Goal: Information Seeking & Learning: Learn about a topic

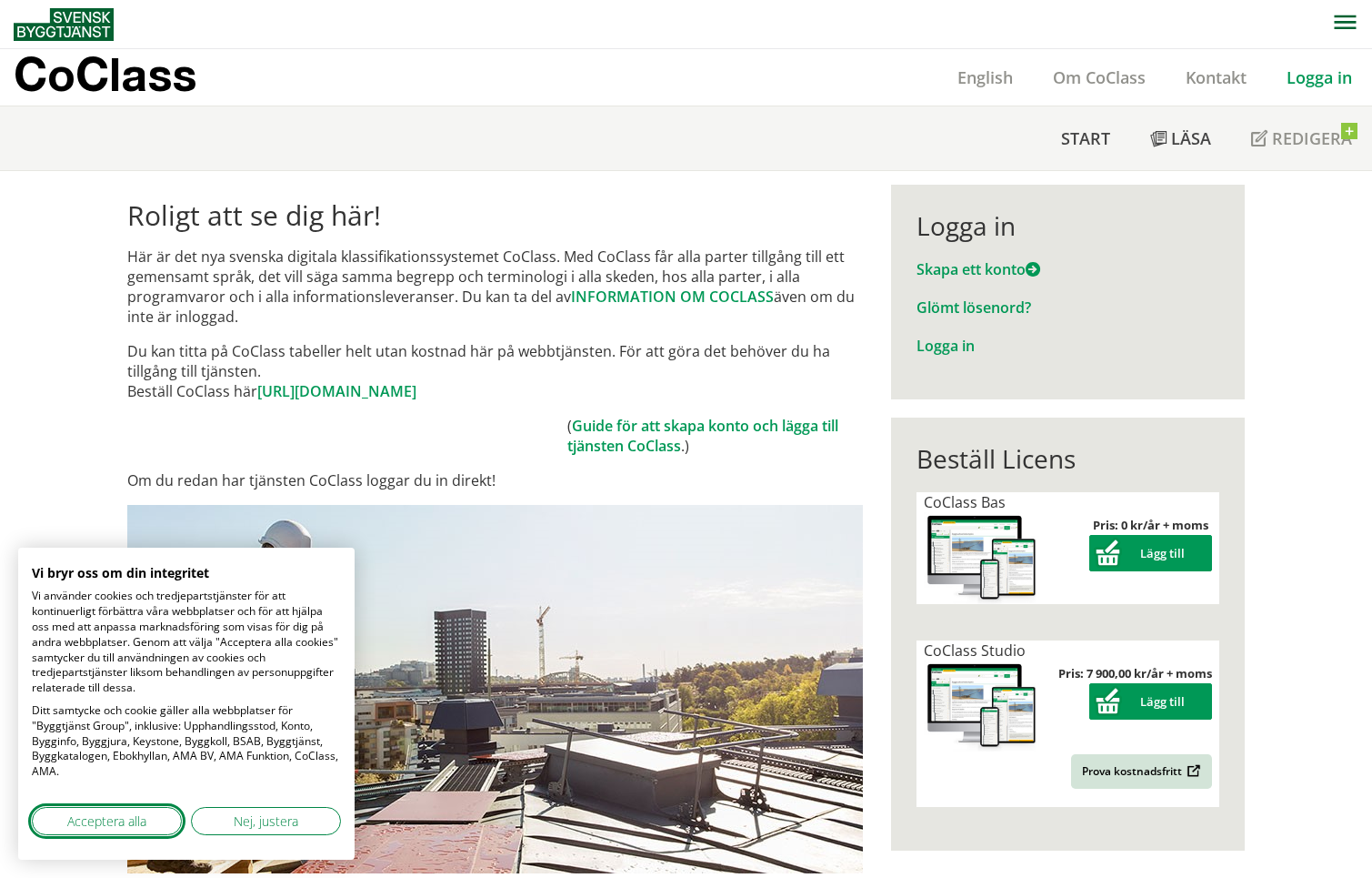
click at [95, 823] on span "Acceptera alla" at bounding box center [107, 821] width 79 height 19
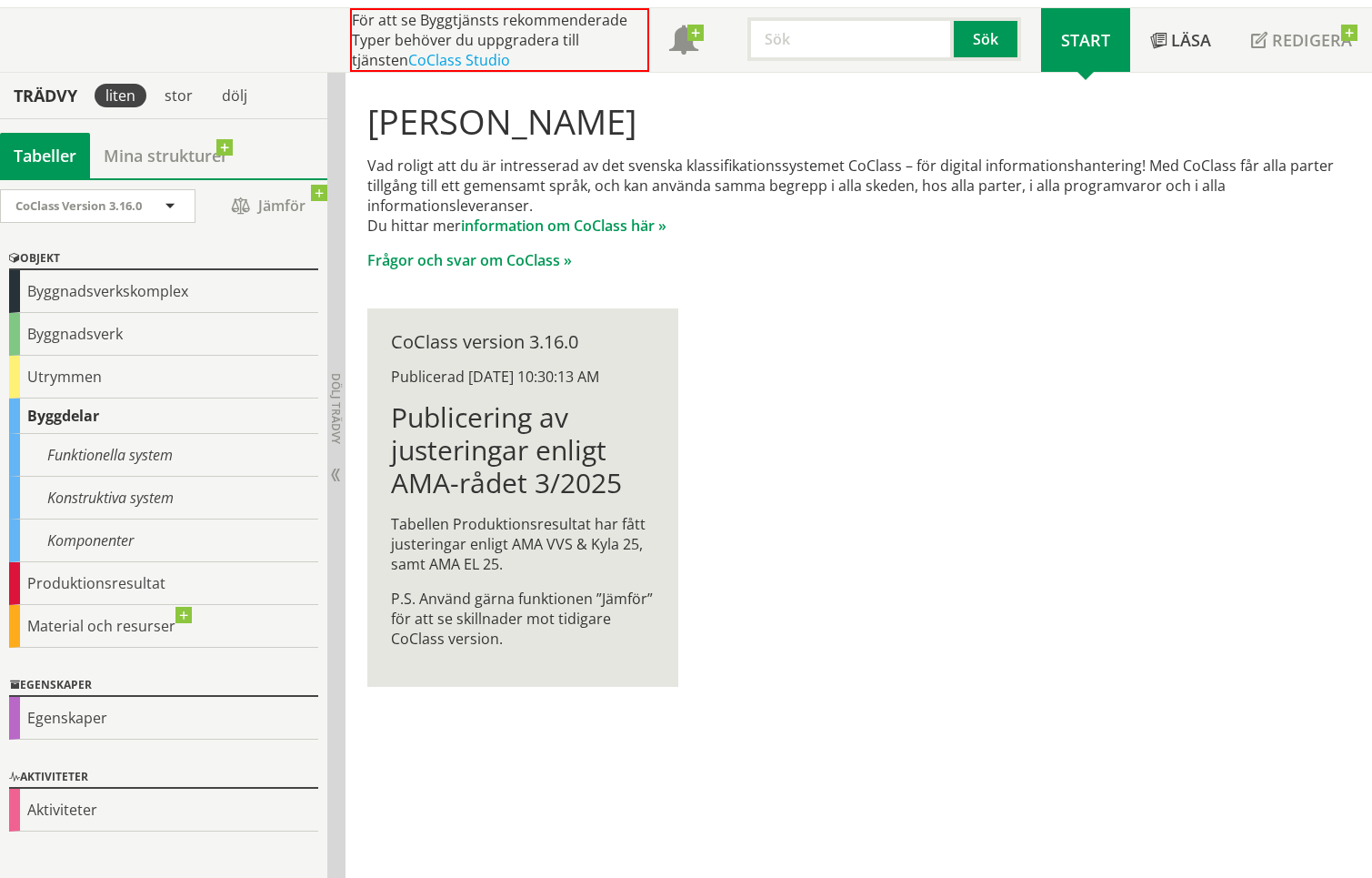
scroll to position [94, 0]
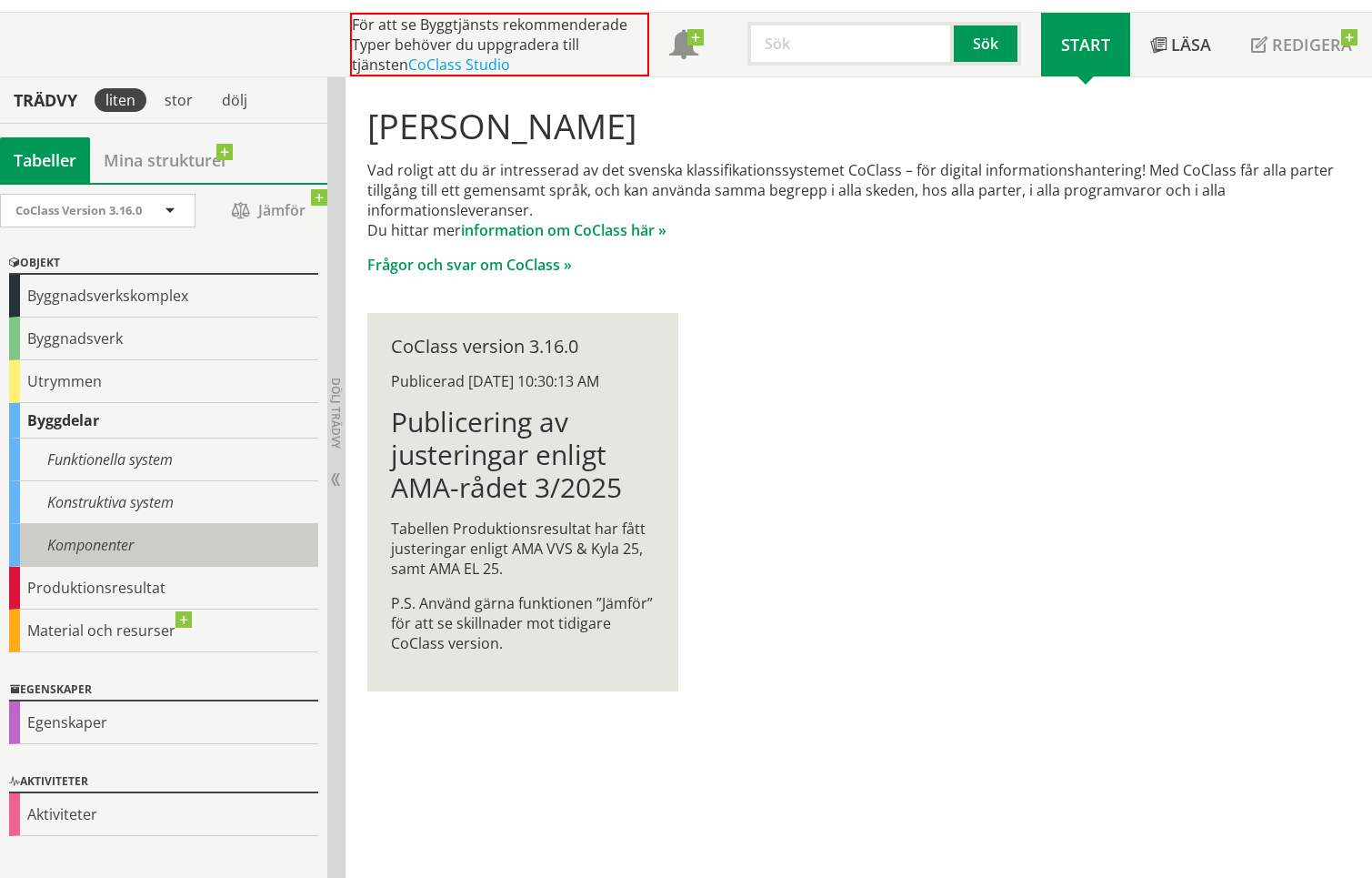
click at [101, 542] on div "Komponenter" at bounding box center [163, 545] width 309 height 43
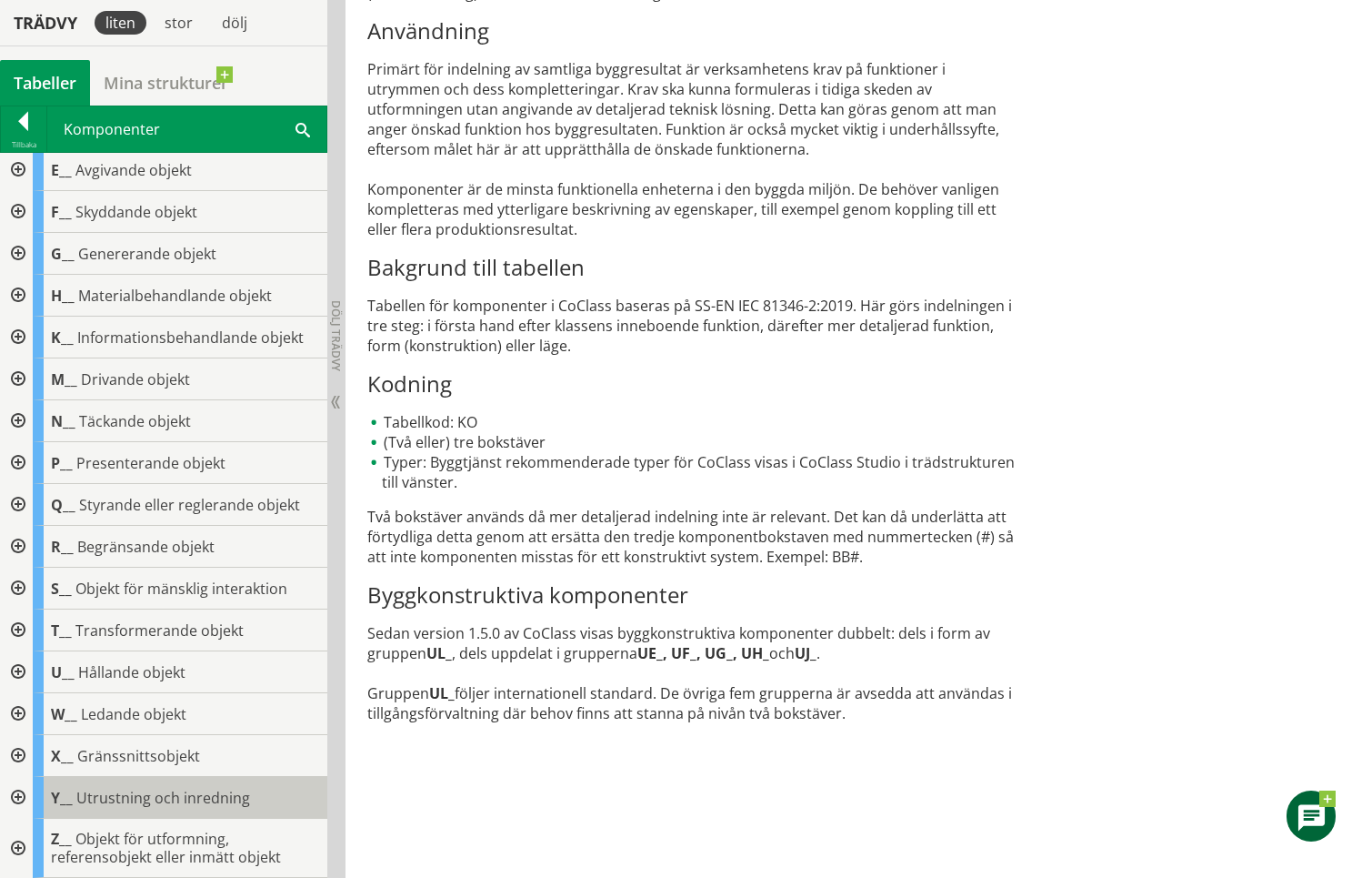
scroll to position [88, 0]
click at [228, 795] on span "Utrustning och inredning" at bounding box center [163, 797] width 174 height 20
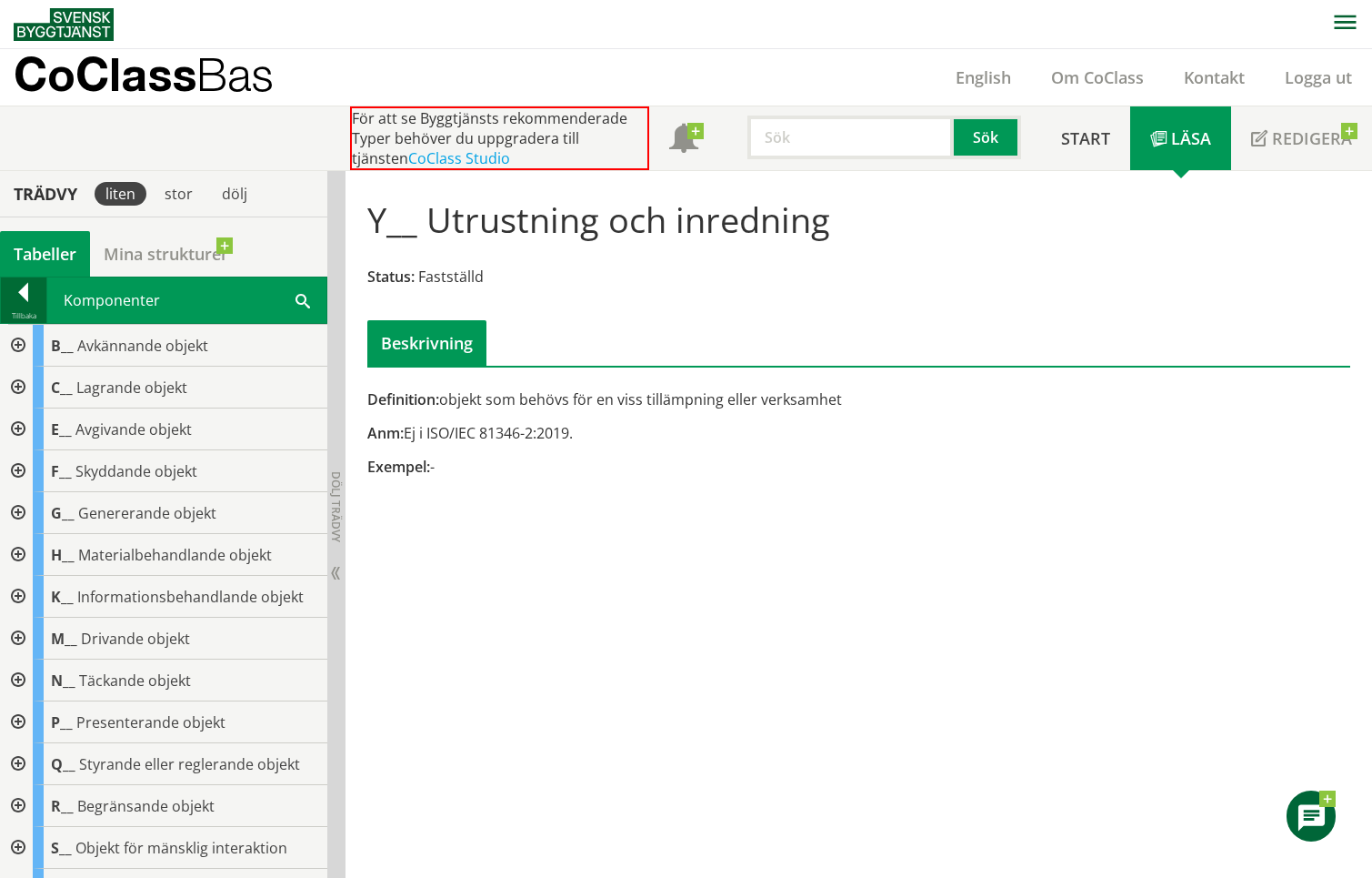
click at [24, 290] on div at bounding box center [23, 295] width 45 height 25
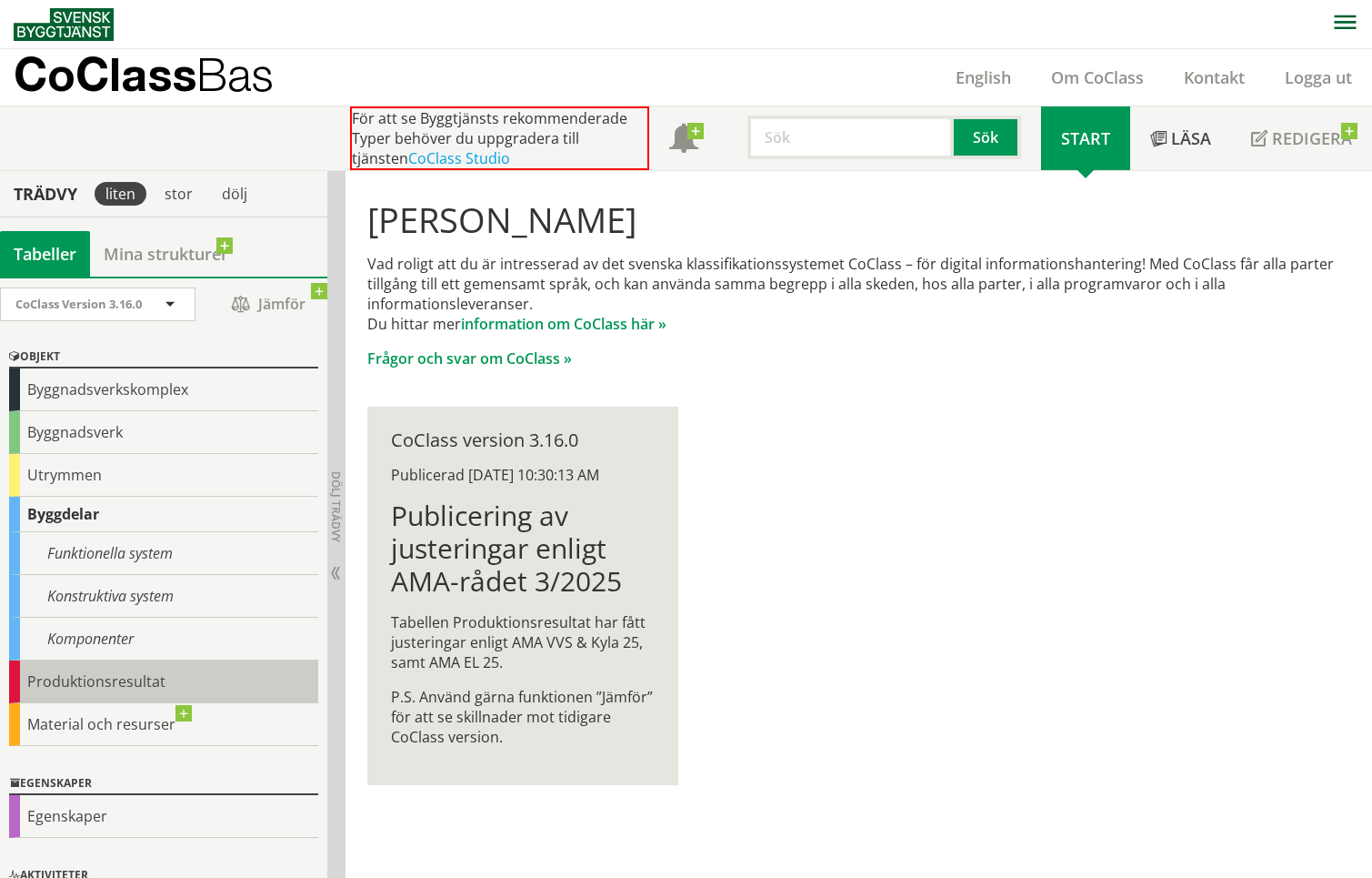
click at [212, 683] on div "Produktionsresultat" at bounding box center [163, 682] width 309 height 43
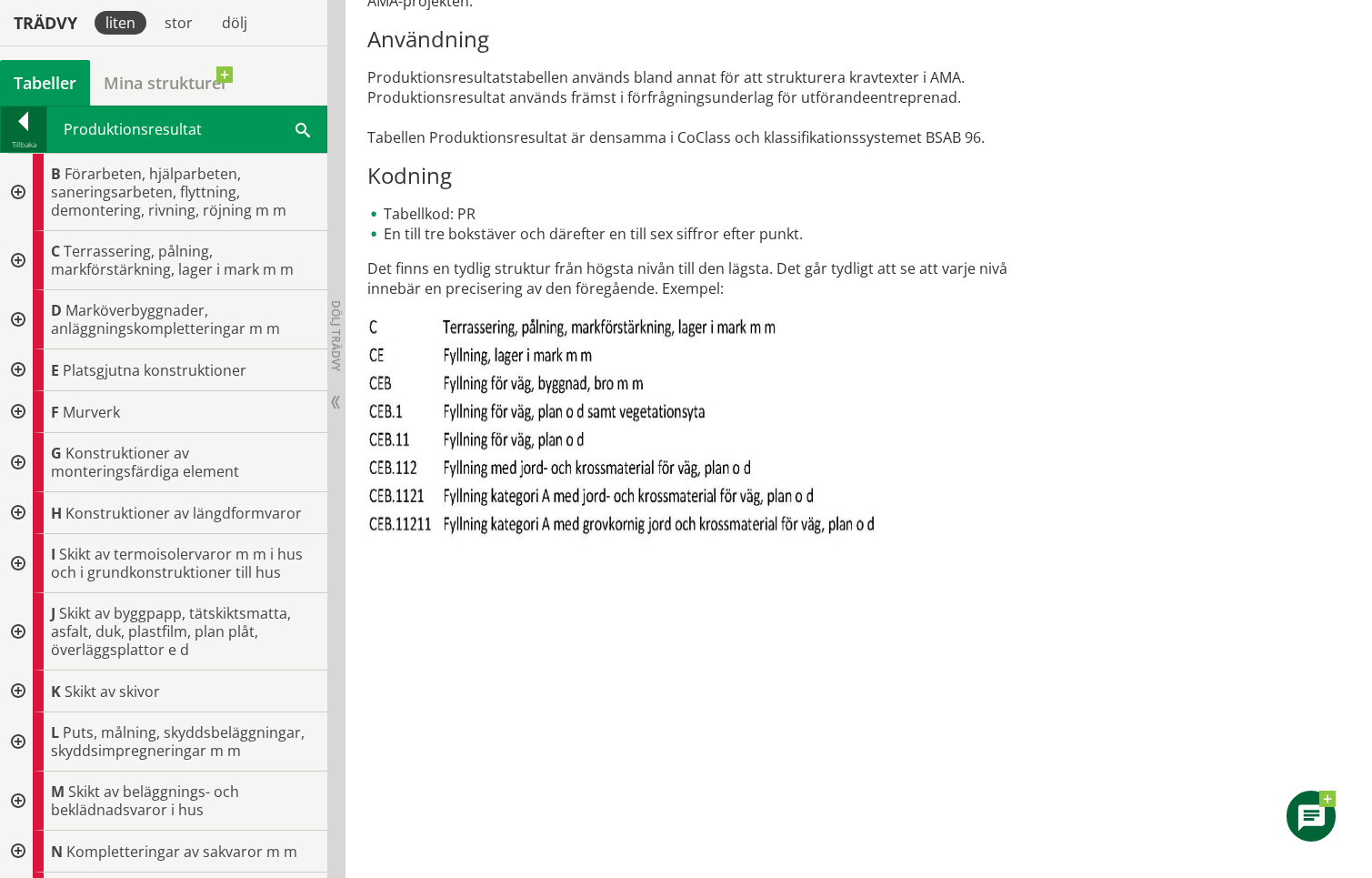
click at [21, 119] on div at bounding box center [23, 125] width 45 height 25
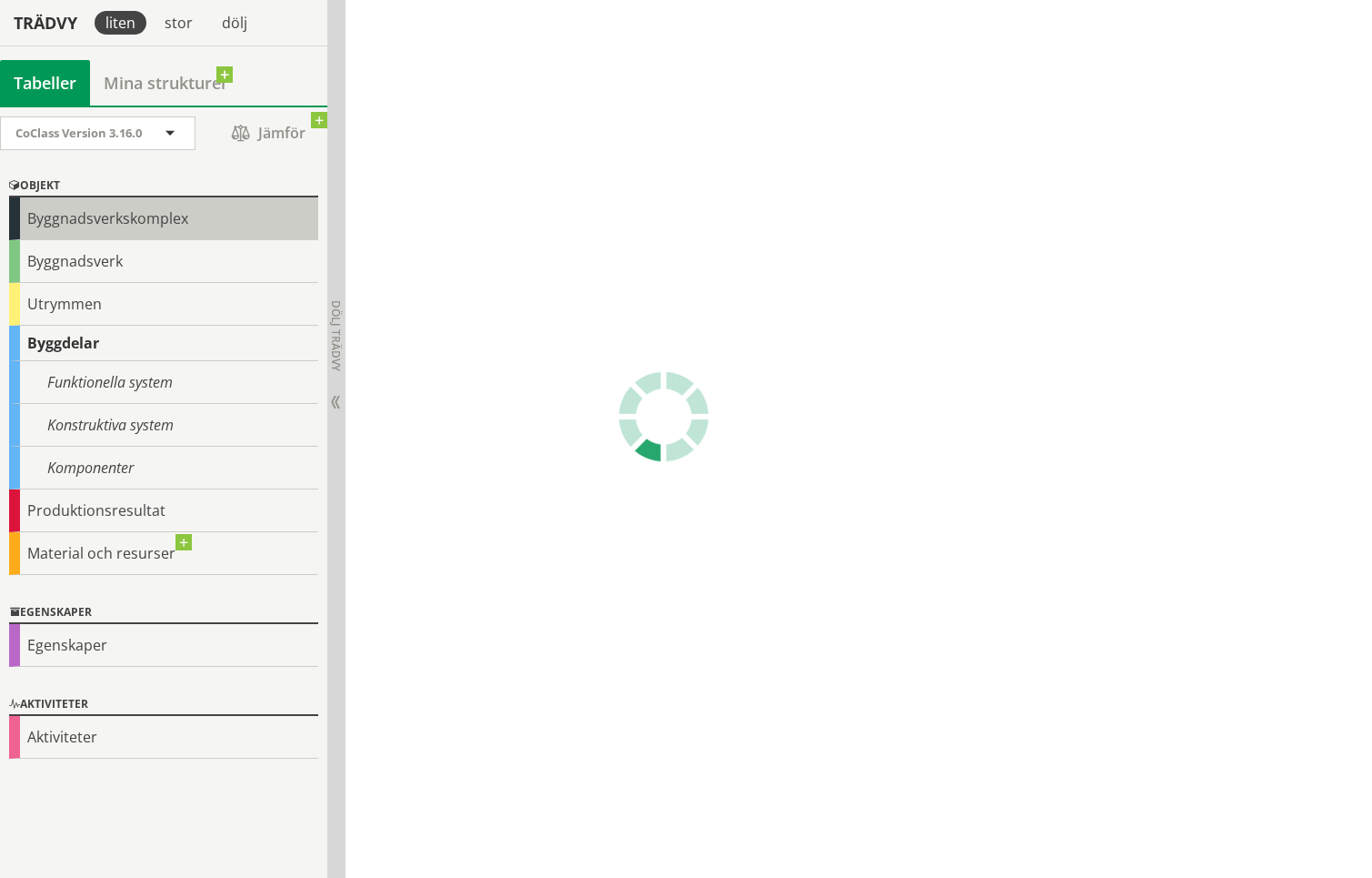
click at [225, 223] on div "Byggnadsverkskomplex" at bounding box center [163, 219] width 309 height 43
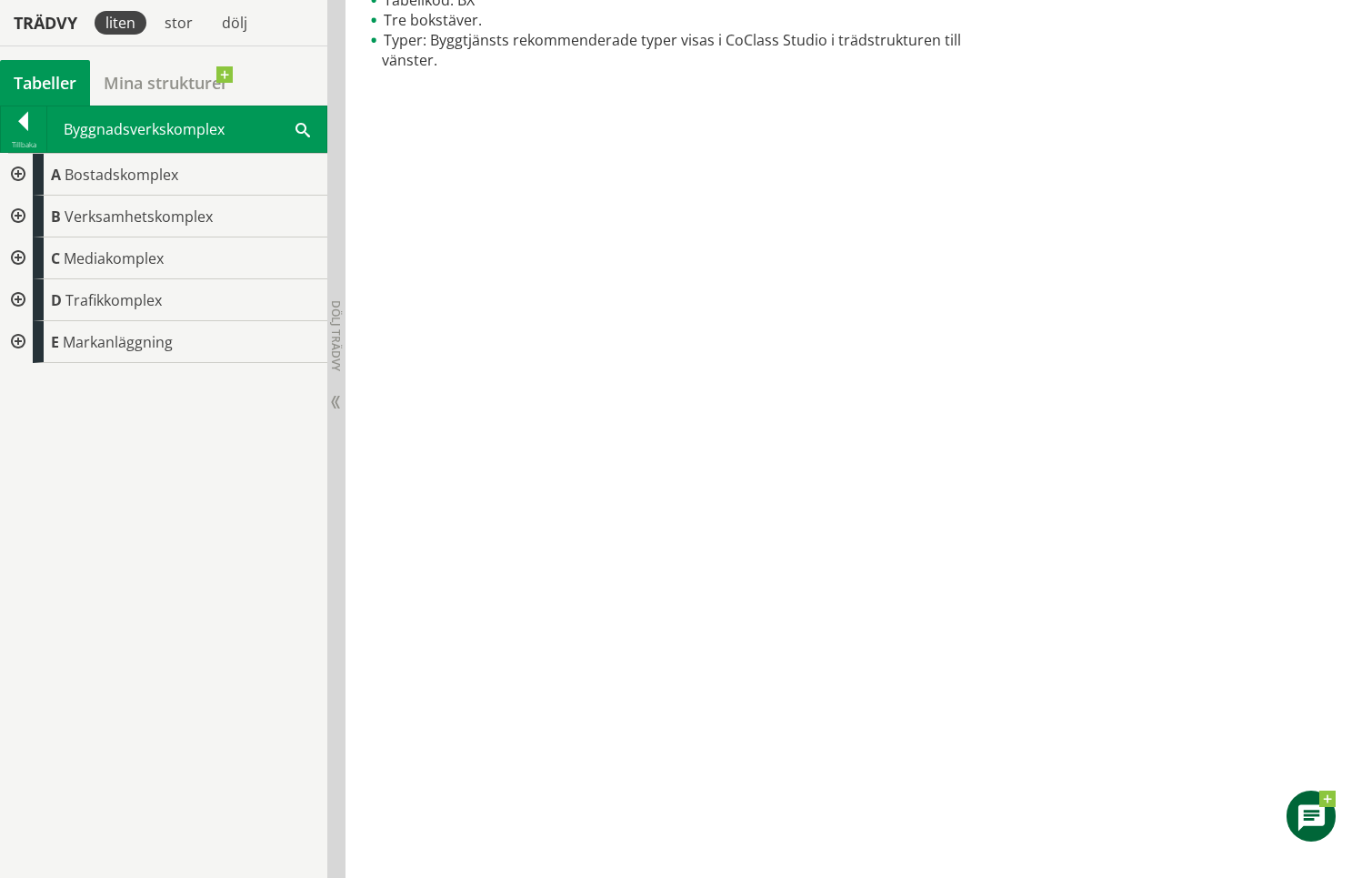
click at [15, 342] on div at bounding box center [16, 341] width 33 height 42
click at [35, 385] on div at bounding box center [31, 383] width 33 height 42
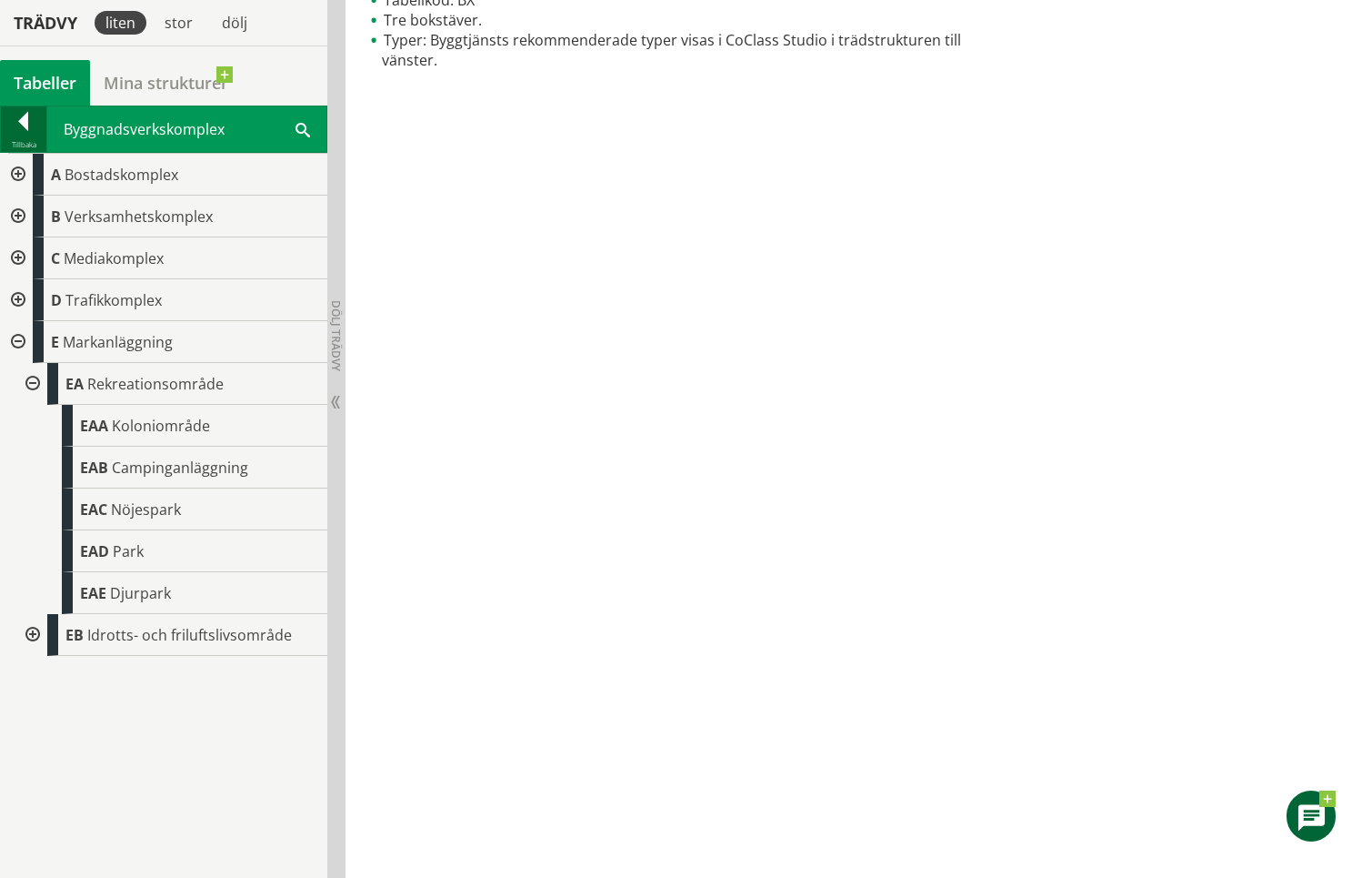
click at [21, 121] on div at bounding box center [23, 125] width 45 height 25
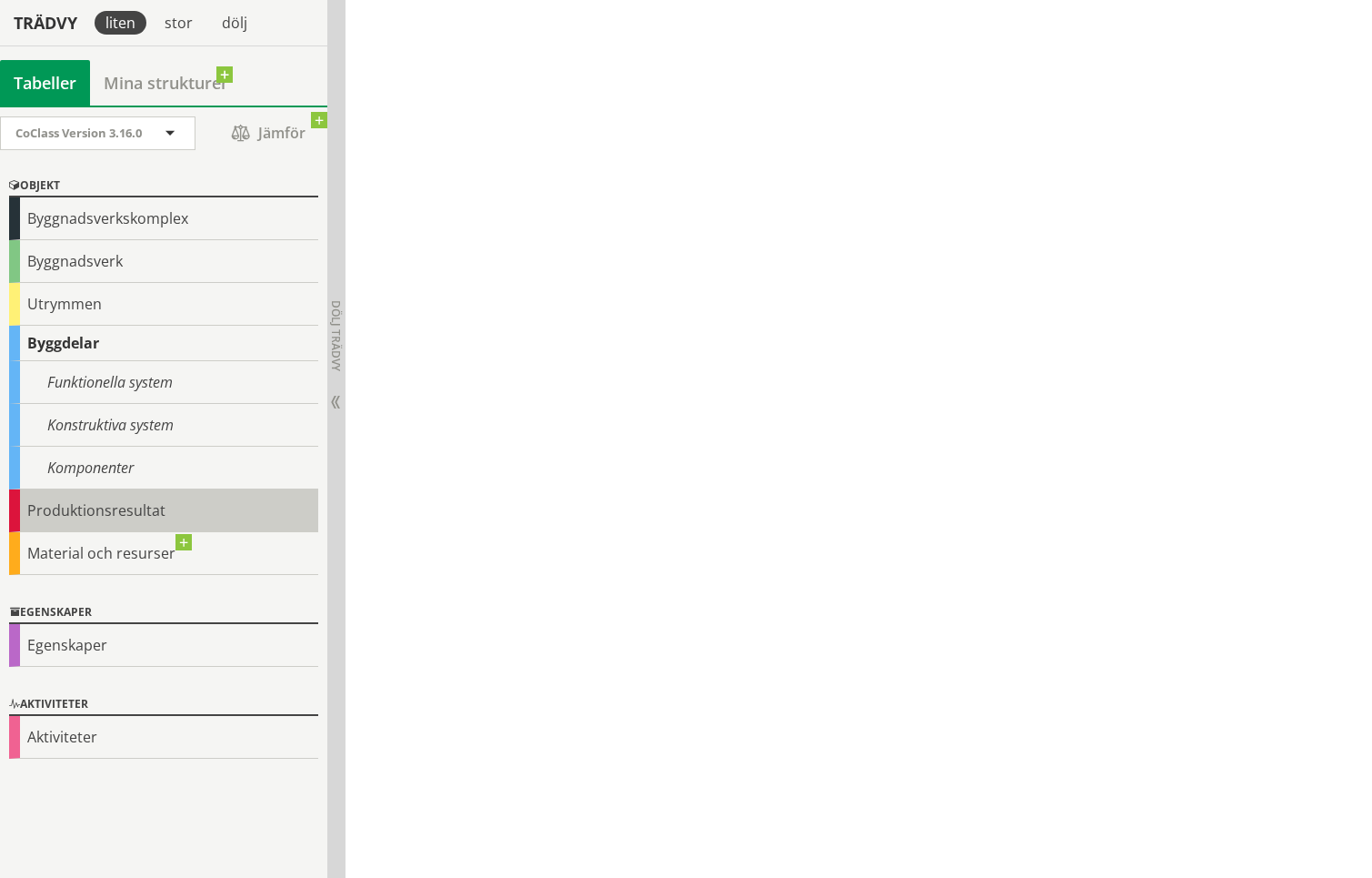
click at [251, 512] on div "Produktionsresultat" at bounding box center [163, 511] width 309 height 43
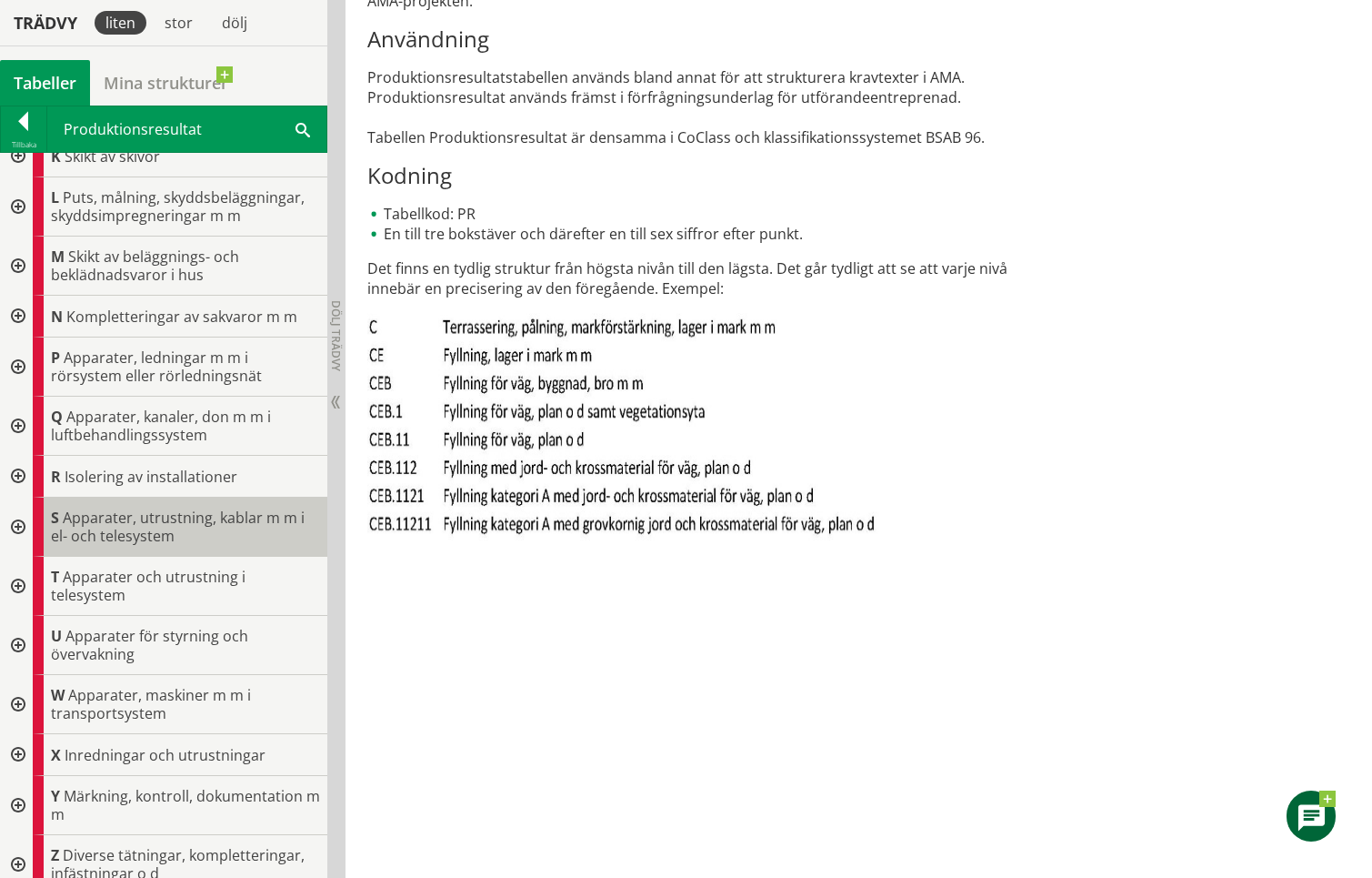
scroll to position [534, 0]
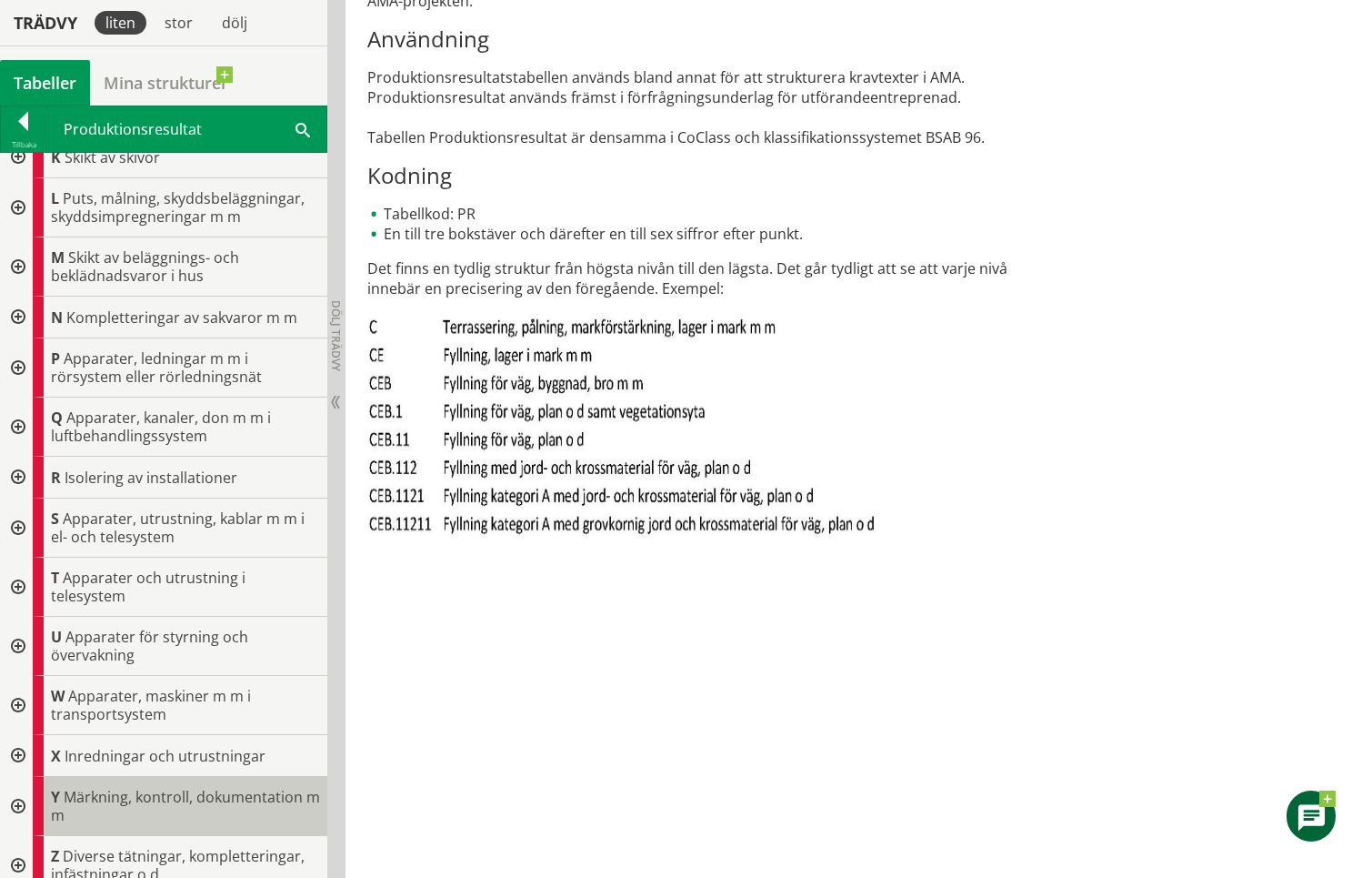
click at [136, 787] on span "Märkning, kontroll, dokumentation m m" at bounding box center [186, 805] width 269 height 38
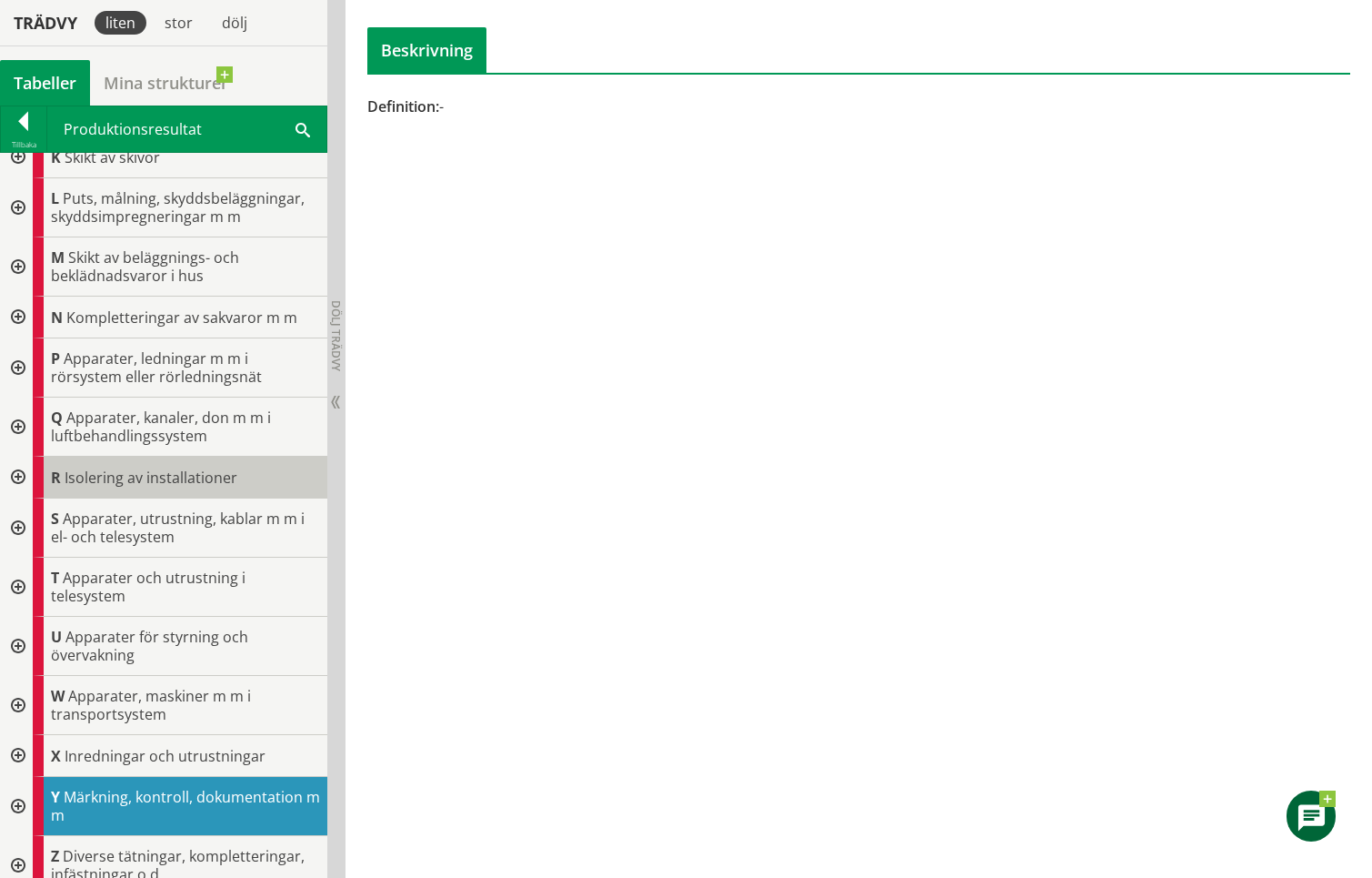
scroll to position [292, 0]
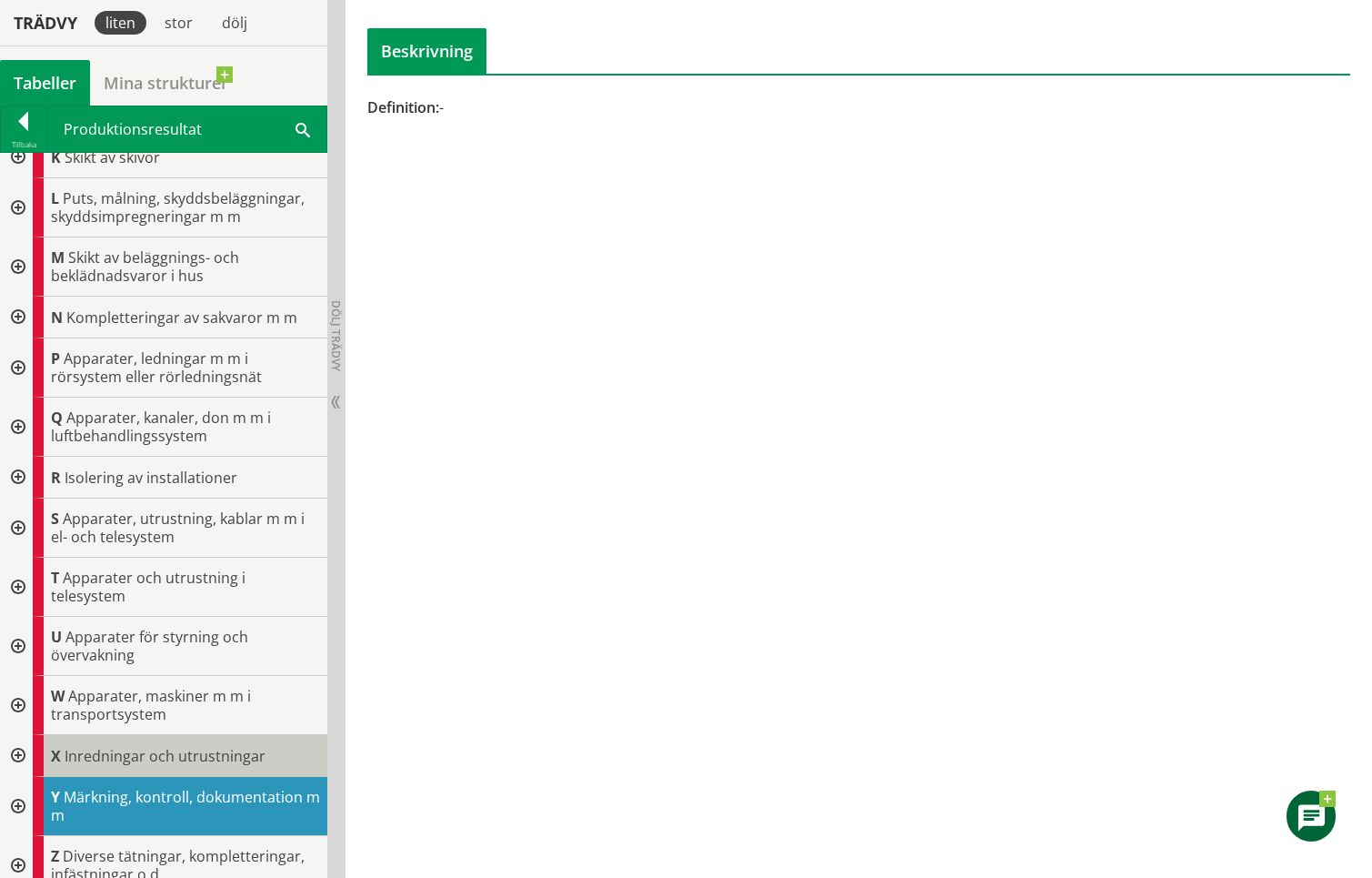
click at [189, 751] on div "X Inredningar och utrustningar" at bounding box center [180, 755] width 295 height 42
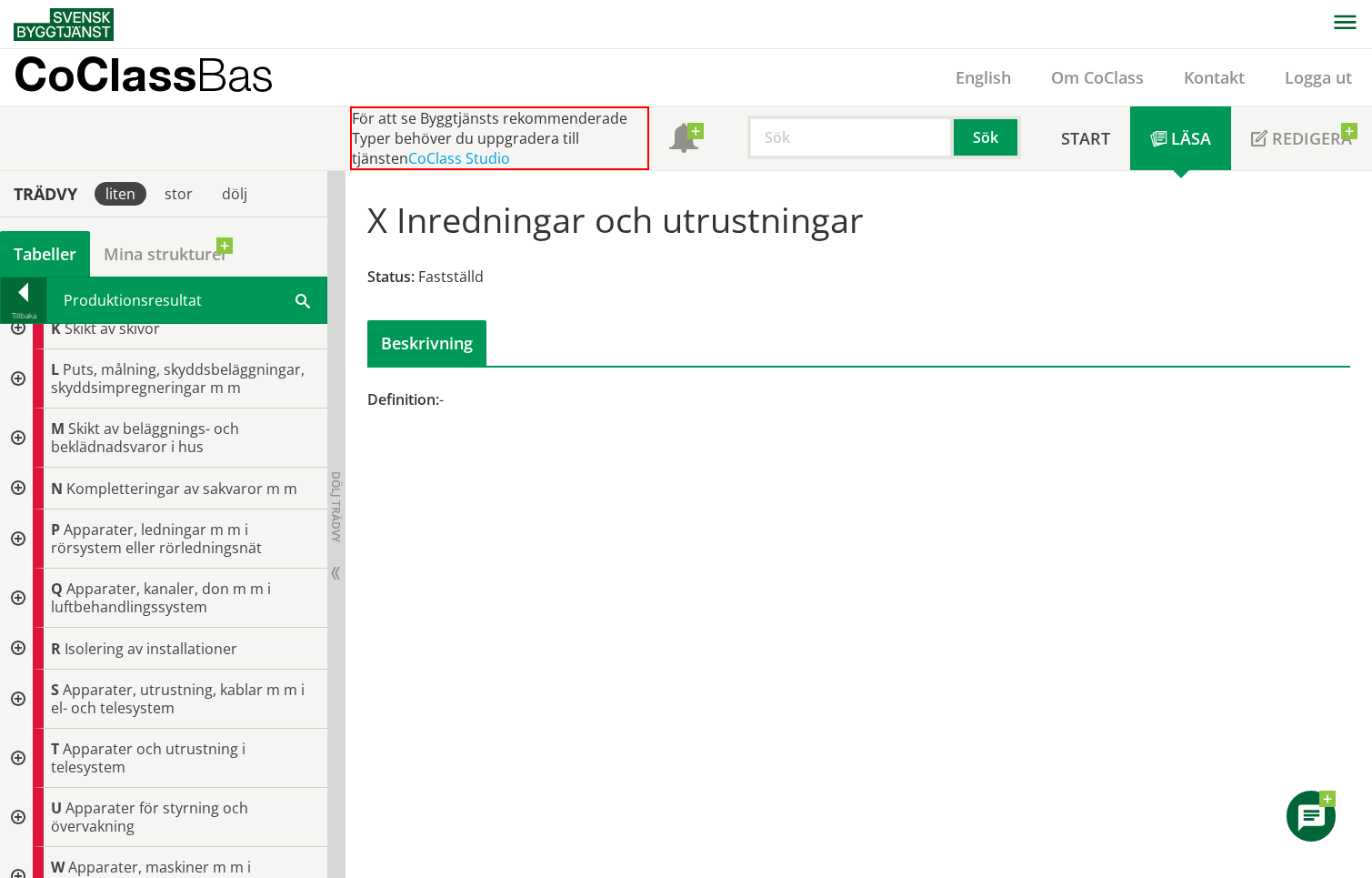
click at [28, 292] on div at bounding box center [23, 295] width 45 height 25
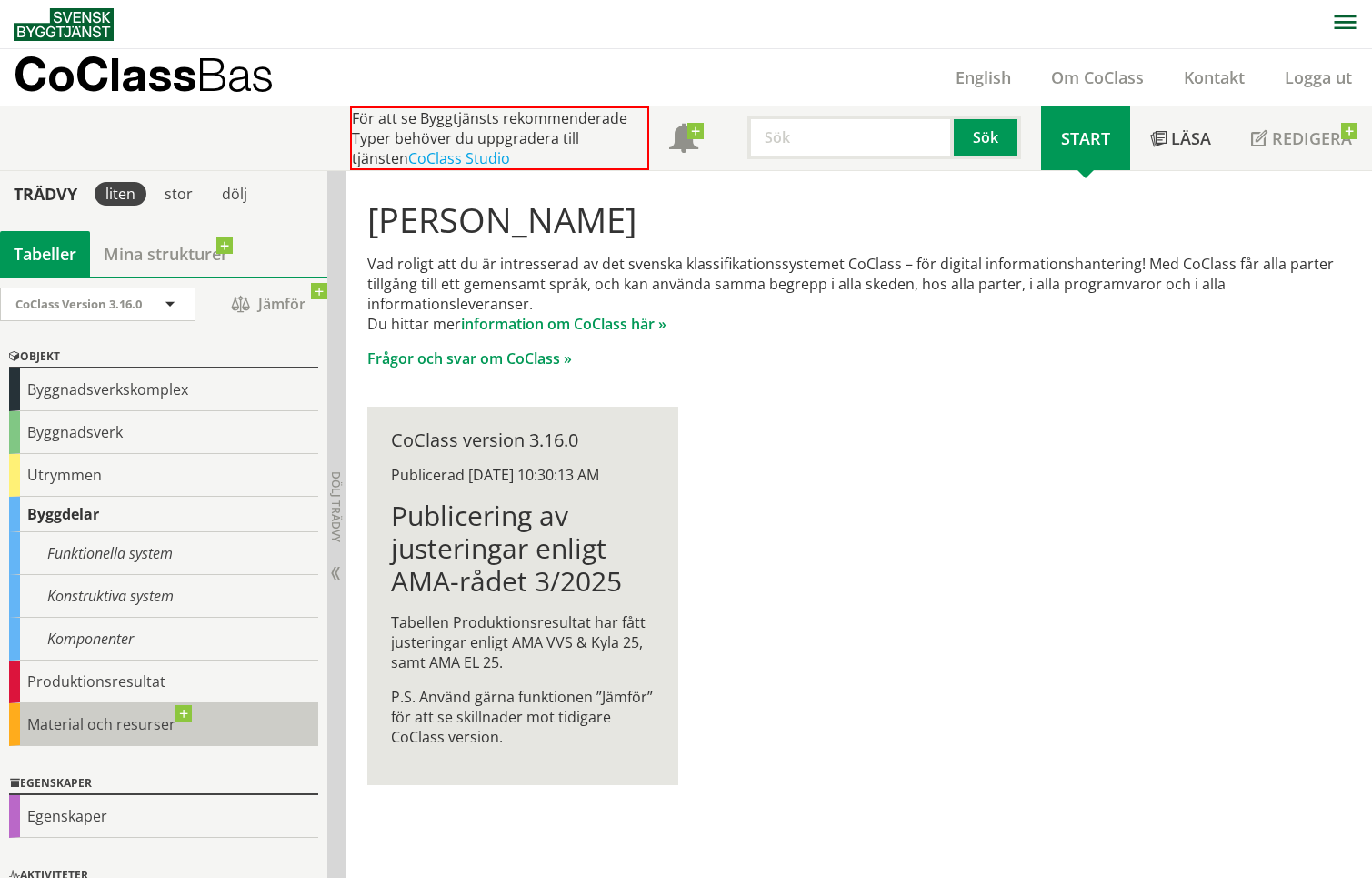
click at [179, 714] on div "Material och resurser" at bounding box center [163, 724] width 309 height 43
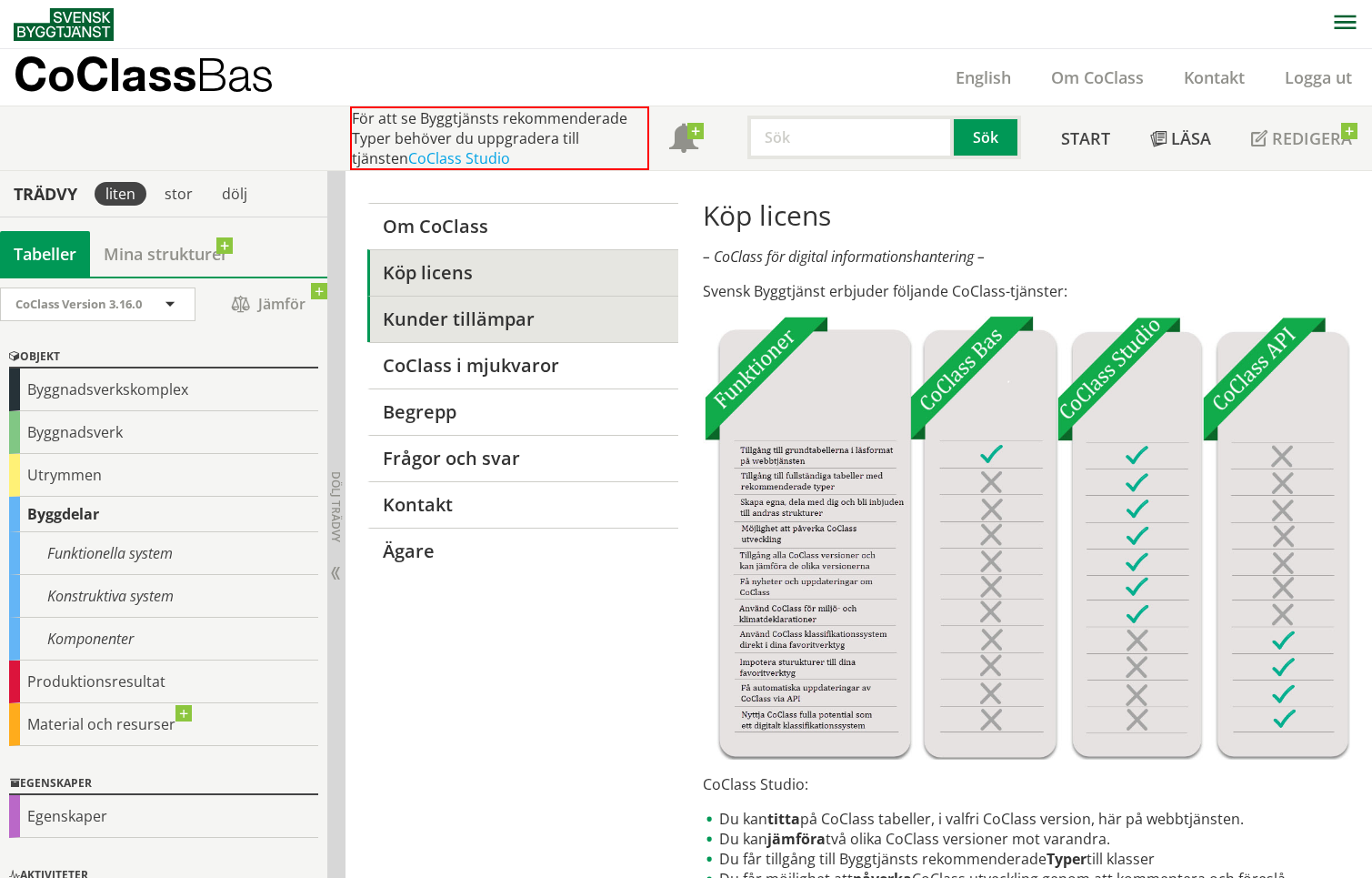
click at [509, 314] on link "Kunder tillämpar" at bounding box center [523, 319] width 312 height 46
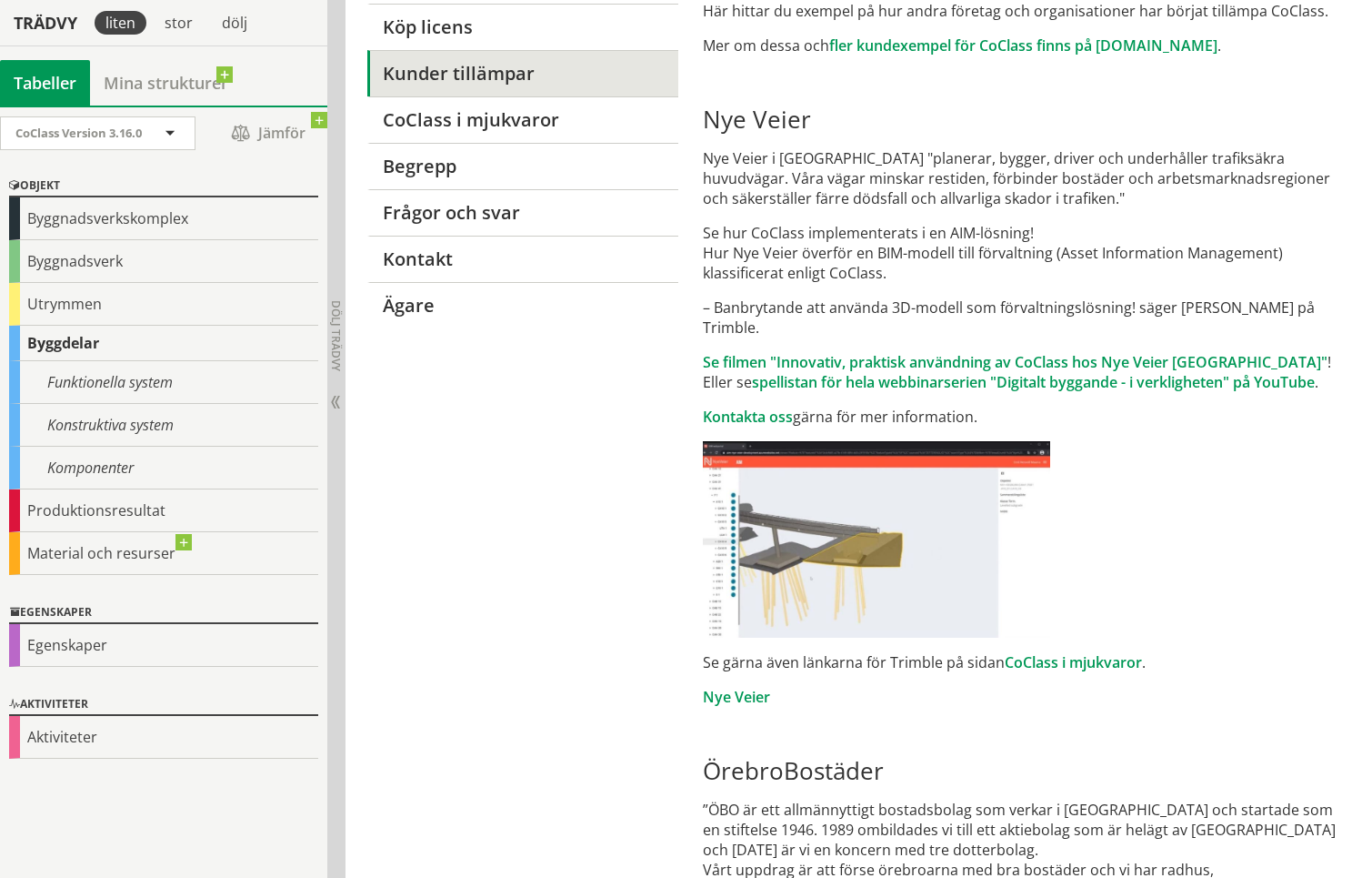
scroll to position [247, 0]
click at [1106, 651] on link "CoClass i mjukvaror" at bounding box center [1073, 660] width 137 height 20
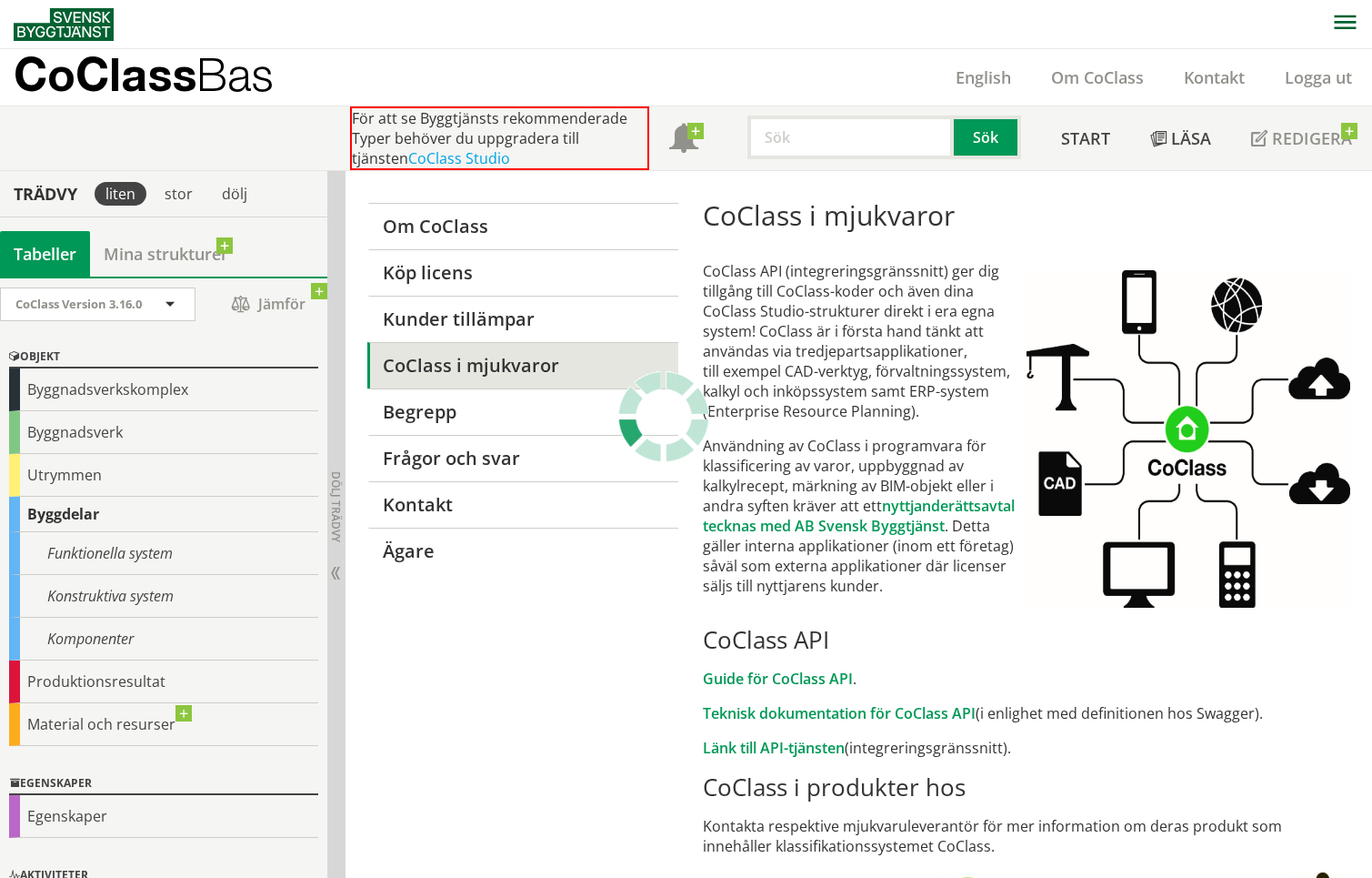
click at [925, 395] on p "CoClass API (integreringsgränssnitt) ger dig tillgång till CoClass-koder och äv…" at bounding box center [864, 341] width 324 height 161
click at [837, 383] on p "CoClass API (integreringsgränssnitt) ger dig tillgång till CoClass-koder och äv…" at bounding box center [864, 341] width 324 height 161
click at [935, 404] on p "CoClass API (integreringsgränssnitt) ger dig tillgång till CoClass-koder och äv…" at bounding box center [864, 341] width 324 height 161
click at [757, 424] on td "CoClass API (integreringsgränssnitt) ger dig tillgång till CoClass-koder och äv…" at bounding box center [864, 428] width 324 height 364
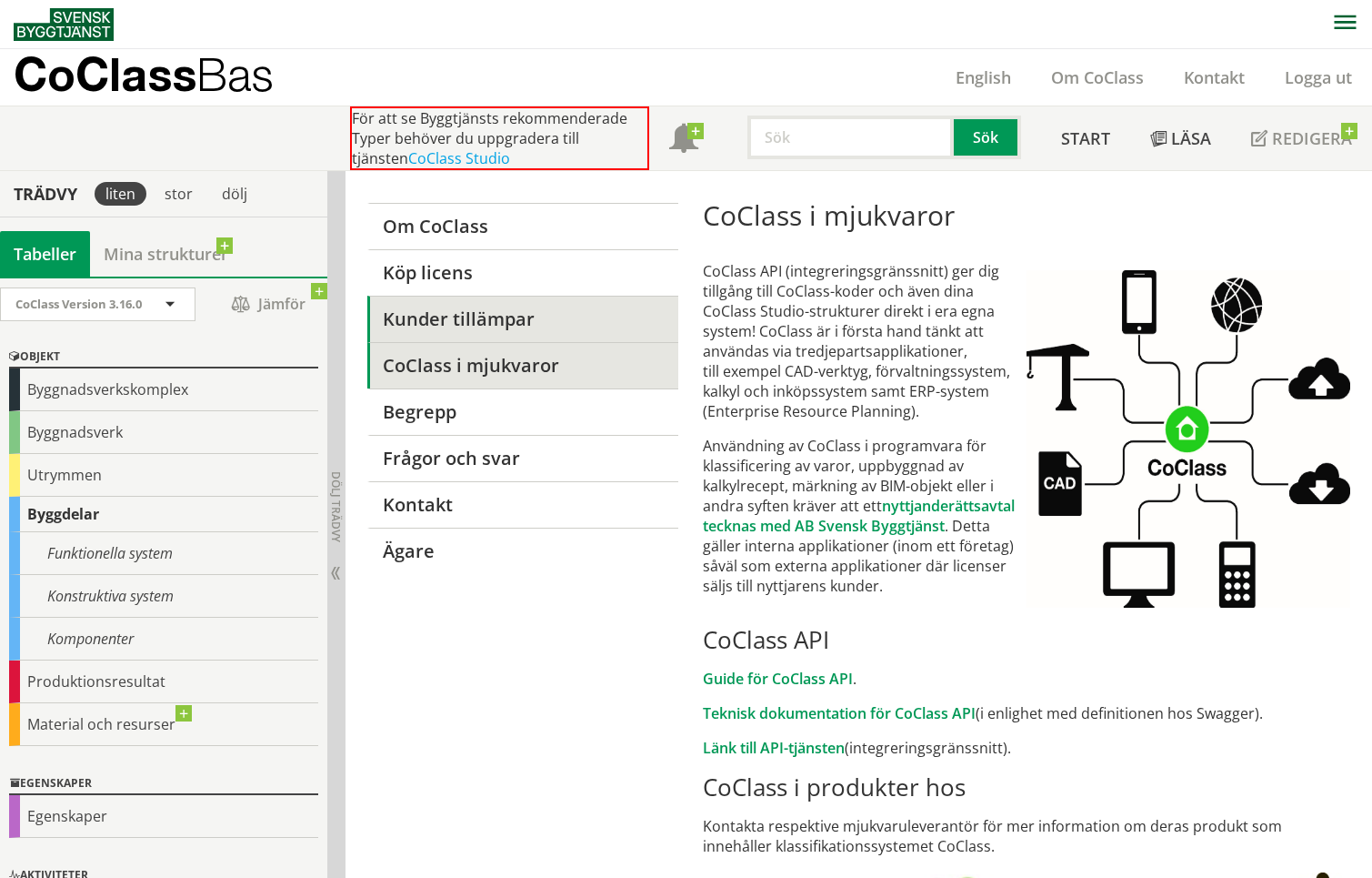
click at [490, 302] on link "Kunder tillämpar" at bounding box center [523, 319] width 312 height 46
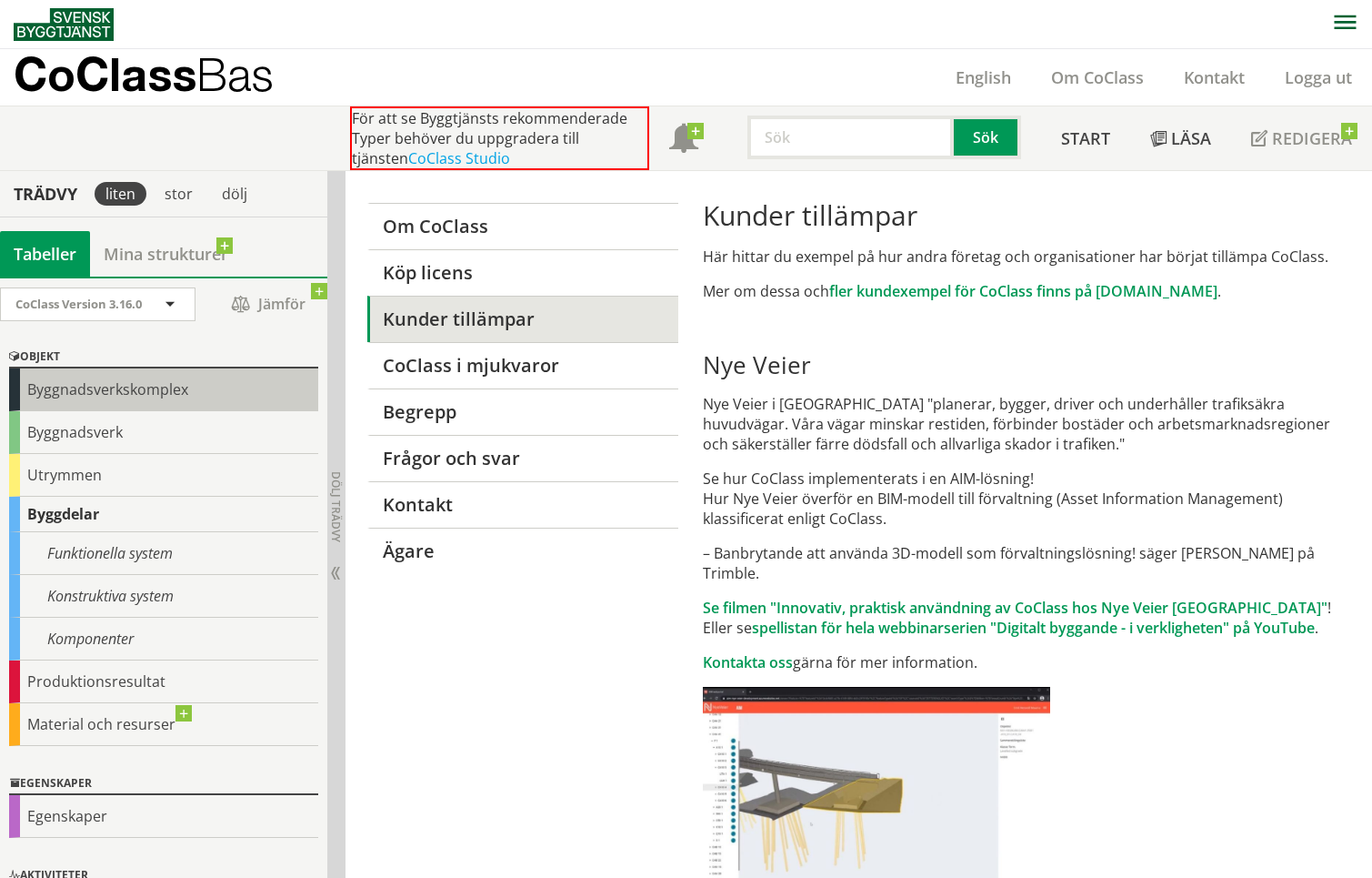
click at [119, 384] on div "Byggnadsverkskomplex" at bounding box center [163, 390] width 309 height 43
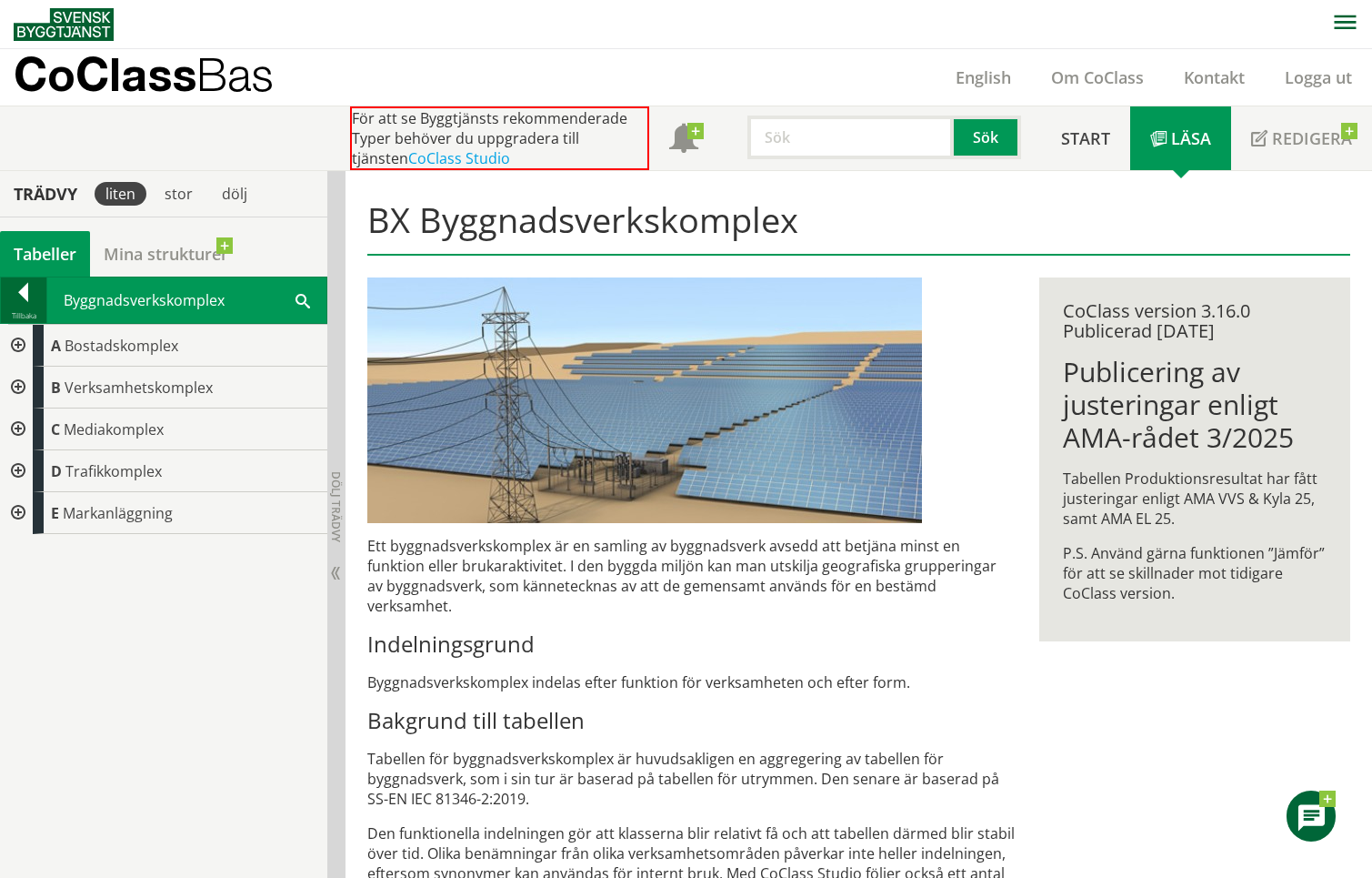
click at [23, 307] on div at bounding box center [23, 295] width 45 height 25
